Goal: Task Accomplishment & Management: Manage account settings

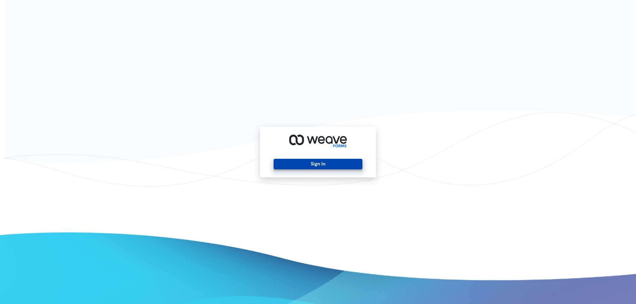
click at [345, 167] on button "Sign In" at bounding box center [318, 164] width 88 height 11
